Goal: Task Accomplishment & Management: Manage account settings

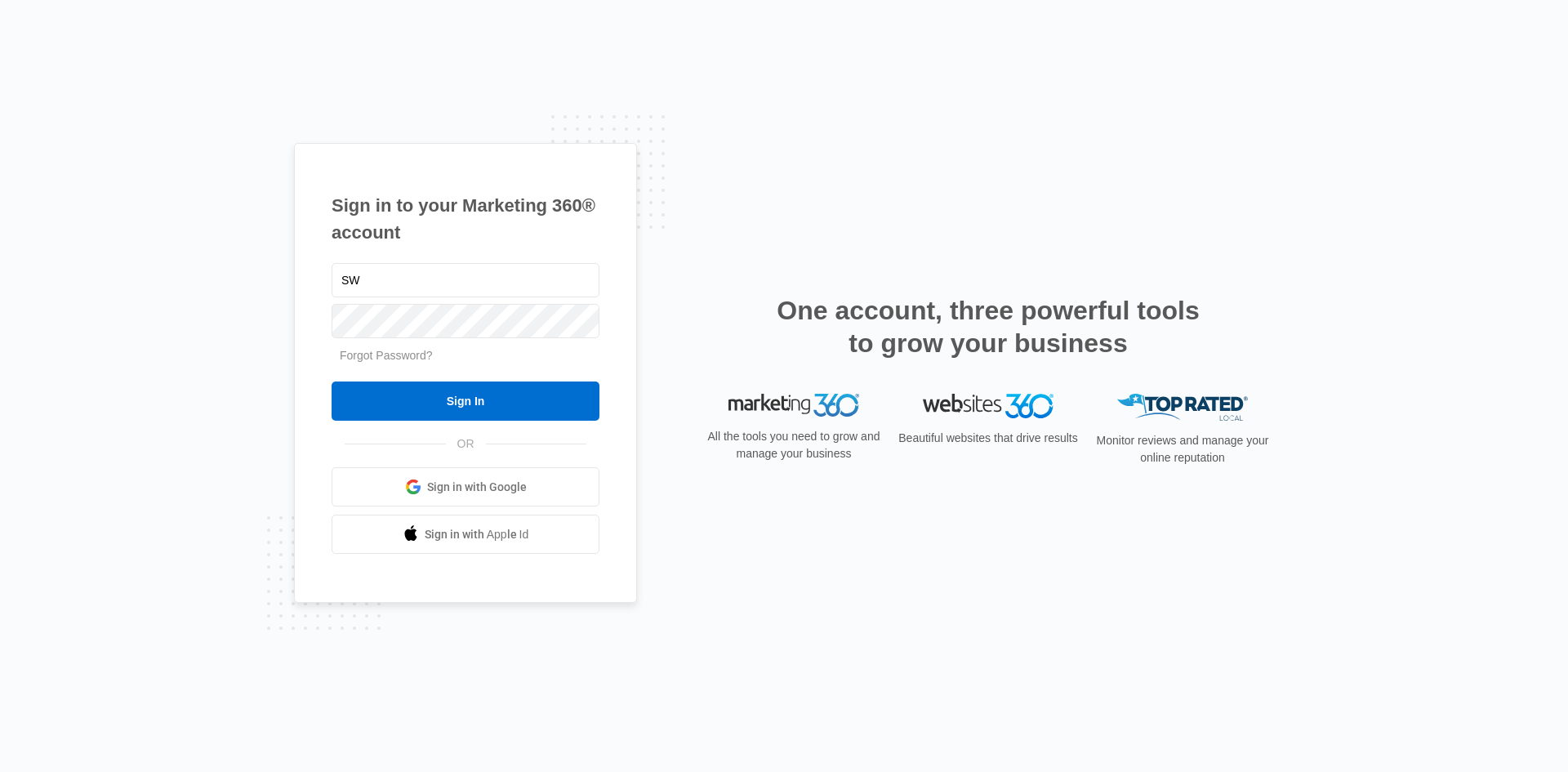
type input "S"
click at [422, 279] on input "swinchester@satcr.org" at bounding box center [465, 280] width 268 height 35
click at [422, 289] on input "swinchester@satcr.org" at bounding box center [465, 280] width 268 height 35
click at [423, 283] on input "swinchester@satcr.org" at bounding box center [465, 280] width 268 height 35
type input "[EMAIL_ADDRESS][DOMAIN_NAME]"
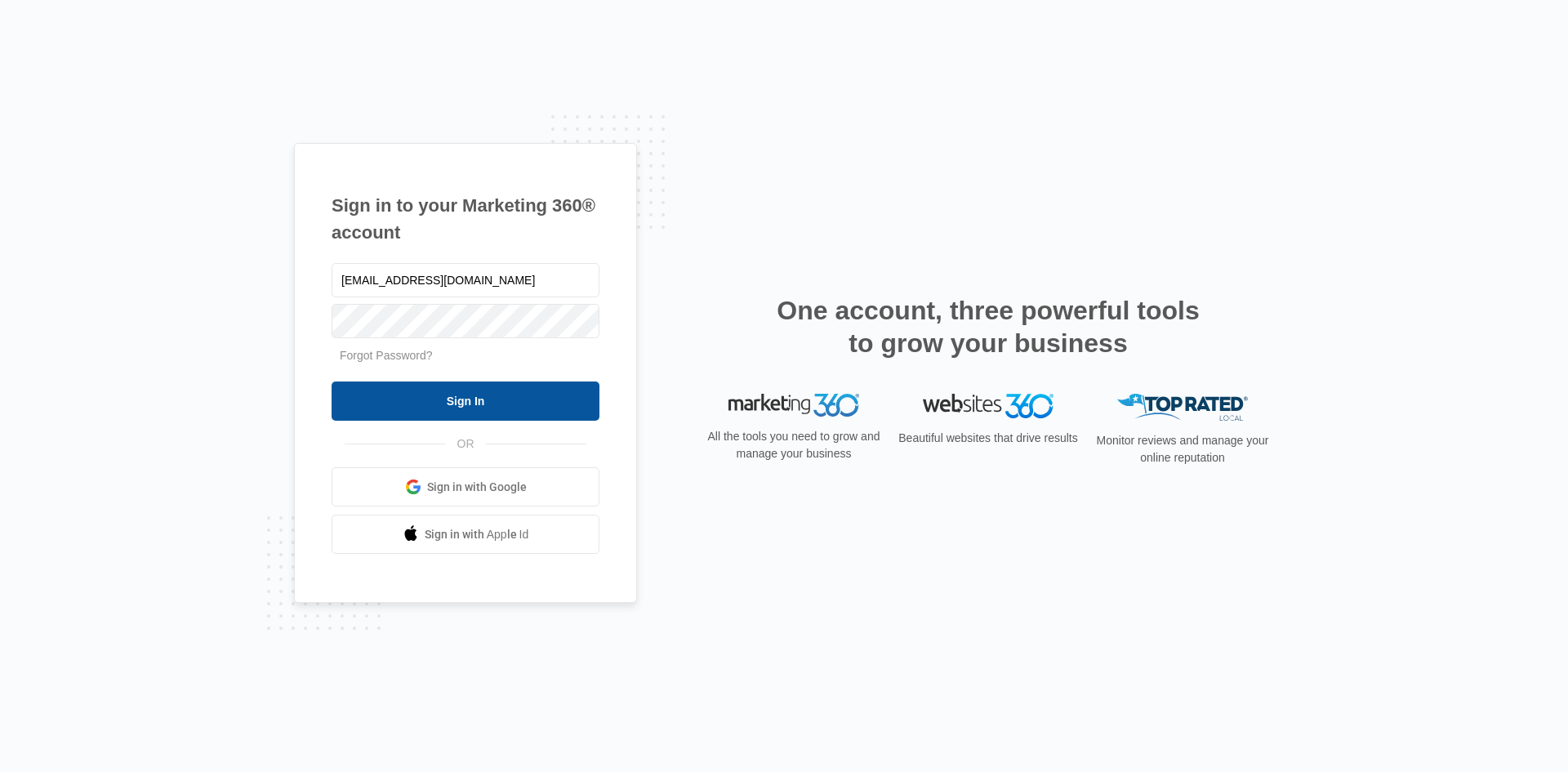
click at [390, 391] on input "Sign In" at bounding box center [465, 401] width 268 height 40
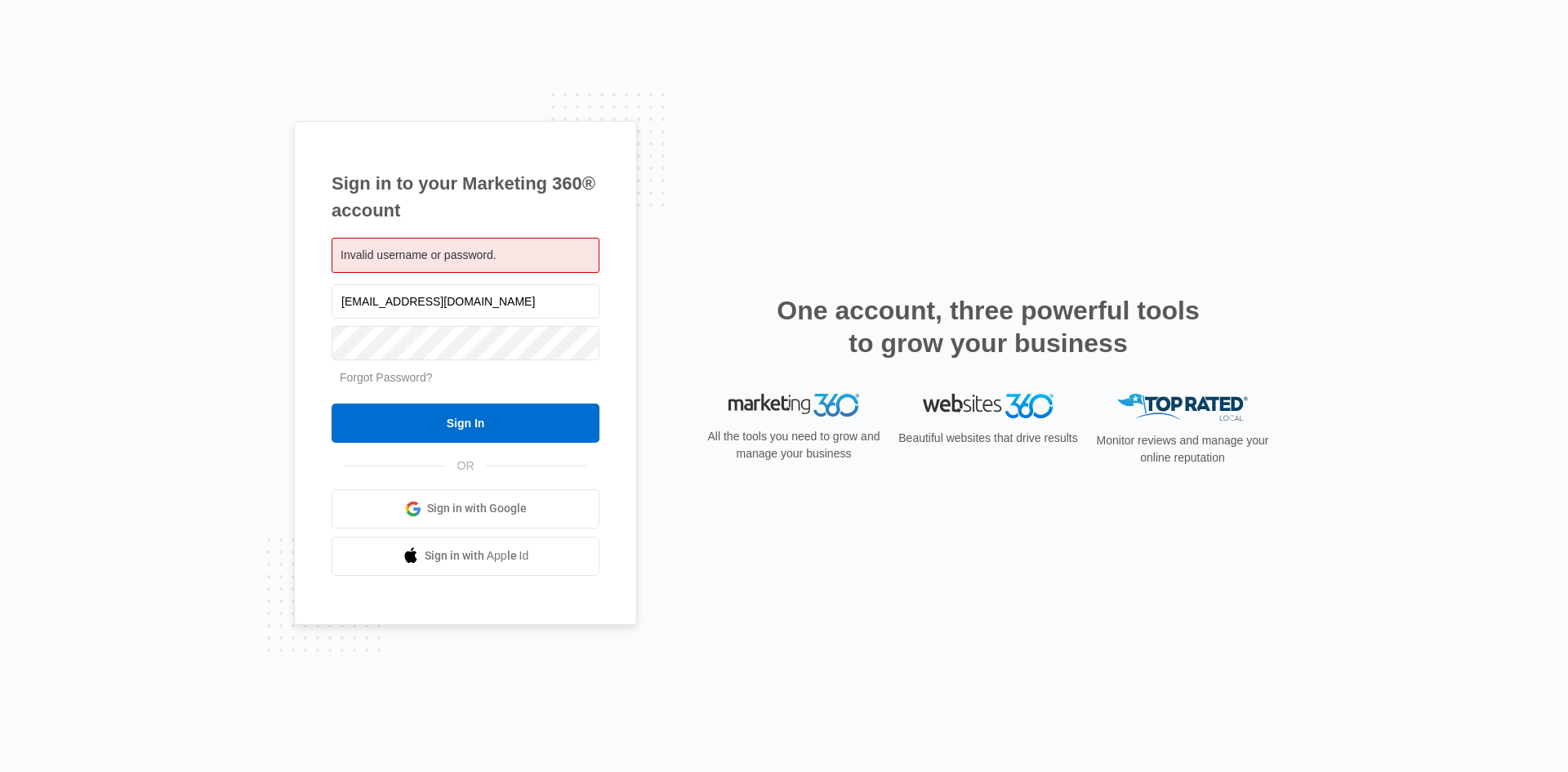
click at [376, 379] on link "Forgot Password?" at bounding box center [386, 377] width 93 height 13
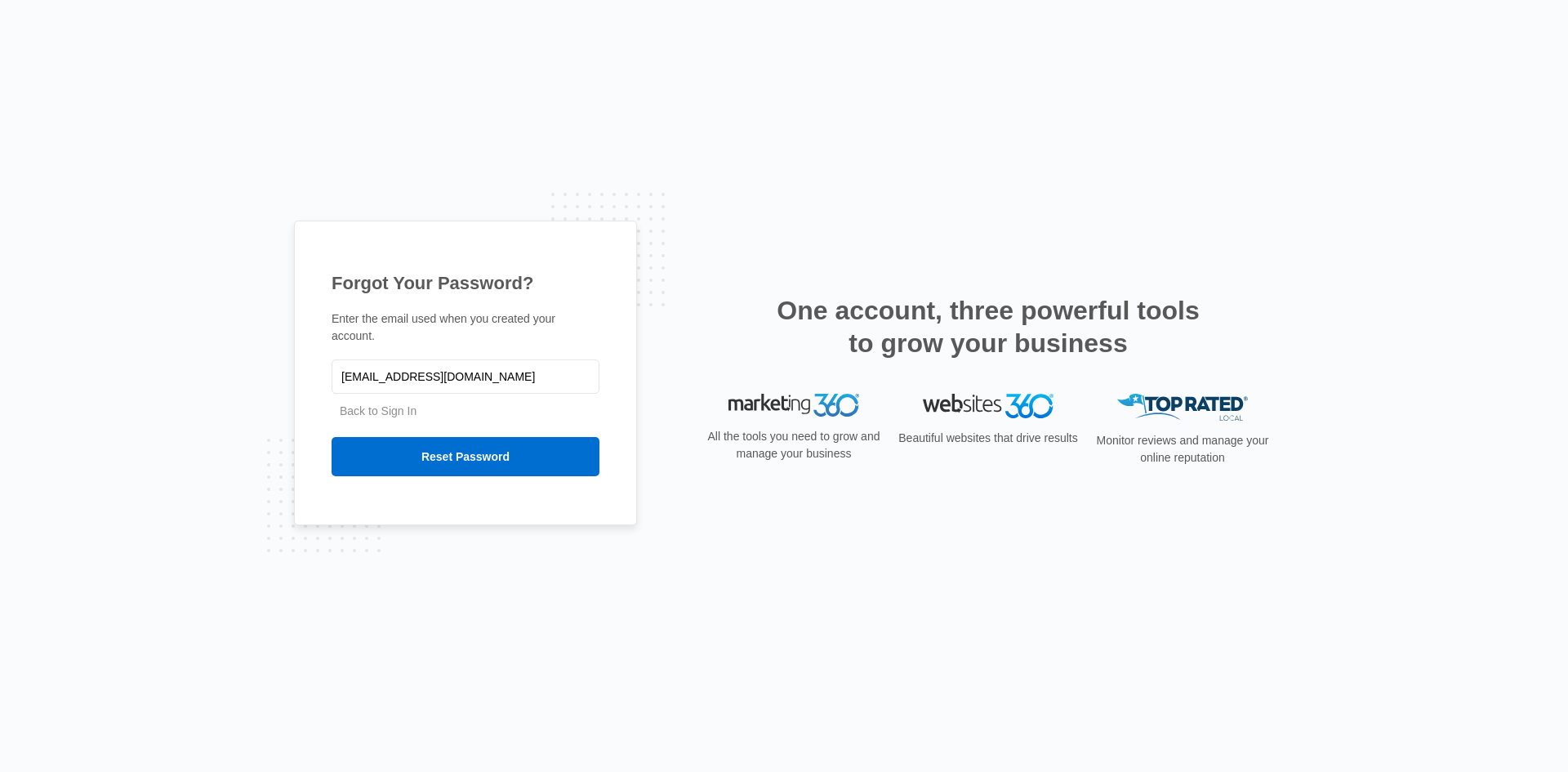
type input "[EMAIL_ADDRESS][DOMAIN_NAME]"
click at [332, 436] on input "Reset Password" at bounding box center [465, 456] width 268 height 40
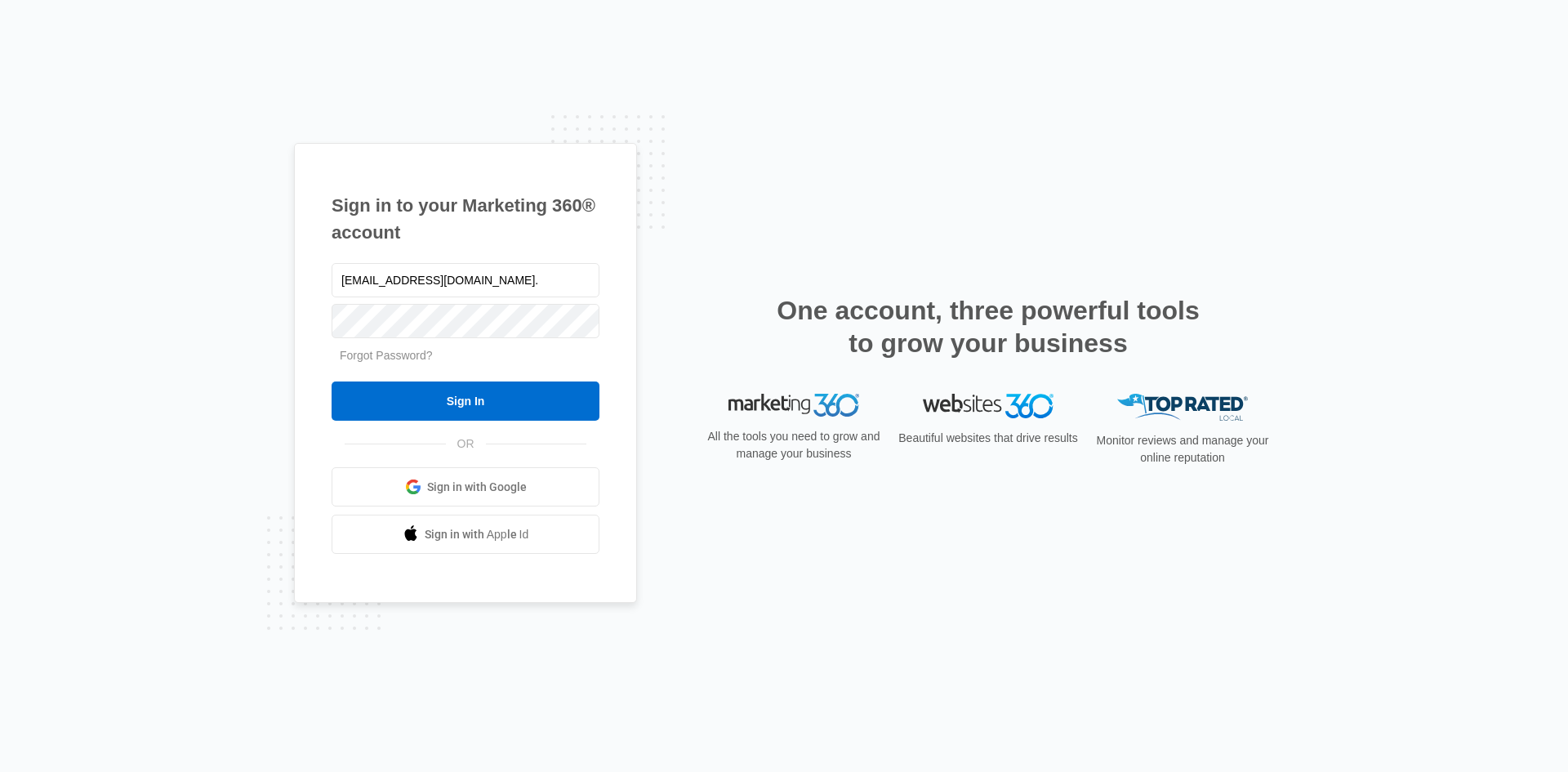
type input "[EMAIL_ADDRESS][DOMAIN_NAME]."
click at [332, 381] on input "Sign In" at bounding box center [465, 401] width 268 height 40
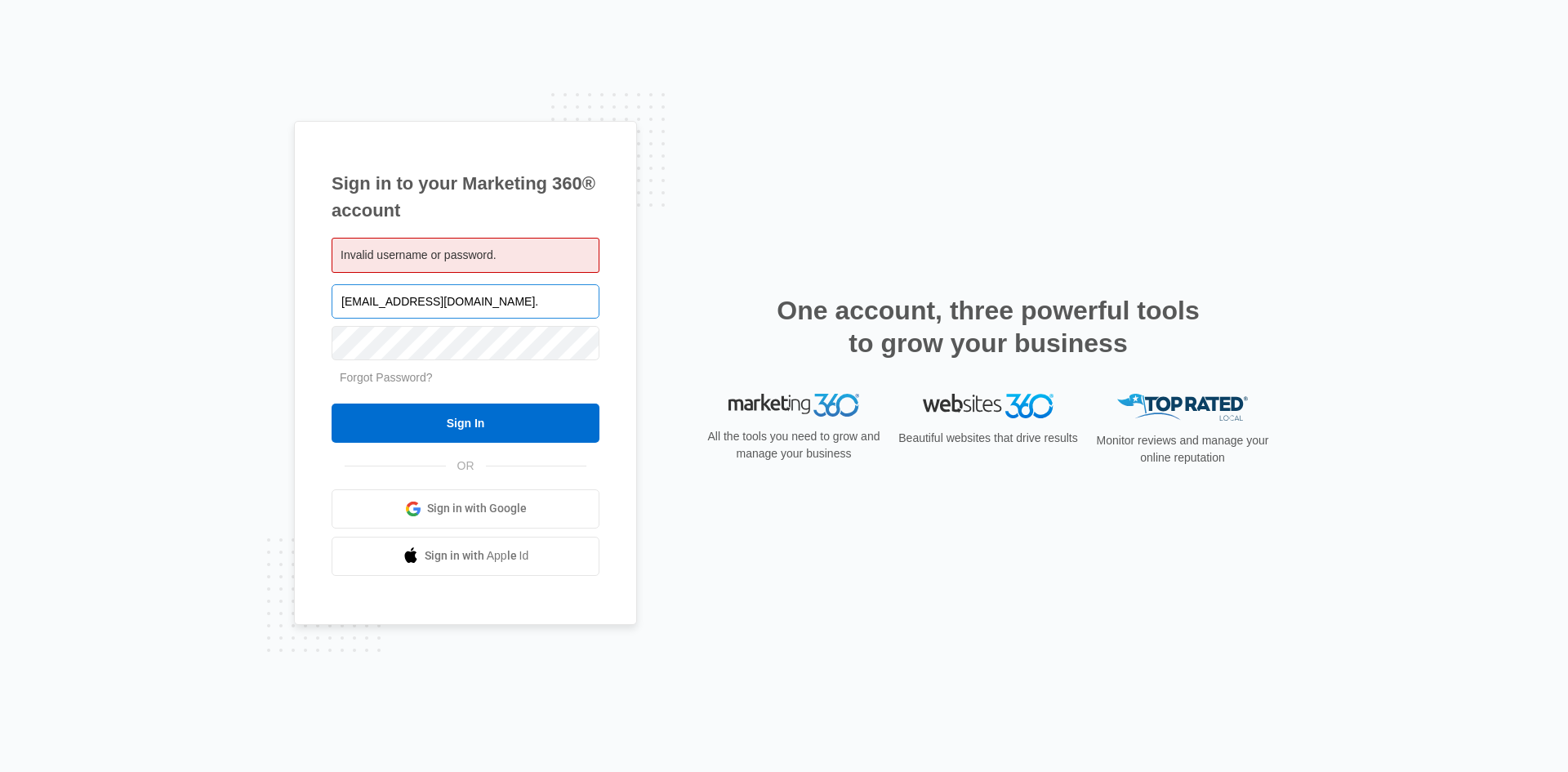
click at [457, 303] on input "[EMAIL_ADDRESS][DOMAIN_NAME]." at bounding box center [465, 301] width 268 height 35
type input "[EMAIL_ADDRESS][DOMAIN_NAME]"
click at [539, 246] on div "Invalid username or password." at bounding box center [465, 254] width 268 height 35
click at [487, 434] on input "Sign In" at bounding box center [465, 424] width 268 height 40
click at [490, 310] on input "[EMAIL_ADDRESS][DOMAIN_NAME]" at bounding box center [465, 301] width 268 height 35
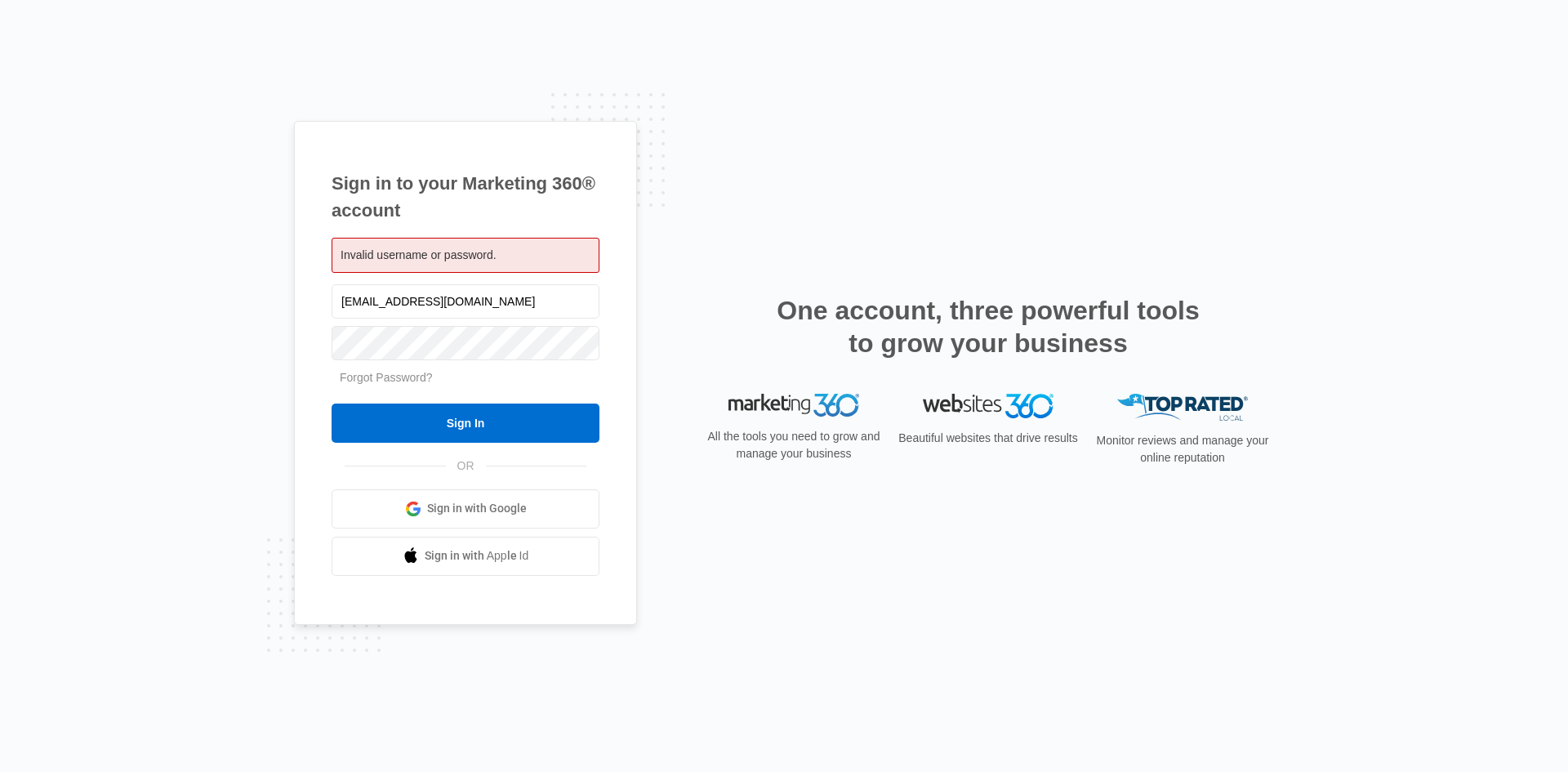
click at [535, 255] on div "Invalid username or password." at bounding box center [465, 254] width 268 height 35
